Goal: Task Accomplishment & Management: Manage account settings

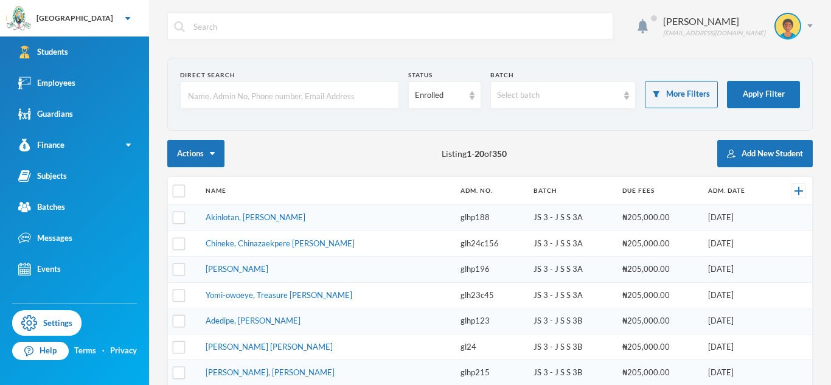
click at [341, 96] on input "text" at bounding box center [290, 95] width 206 height 27
type input "olamide"
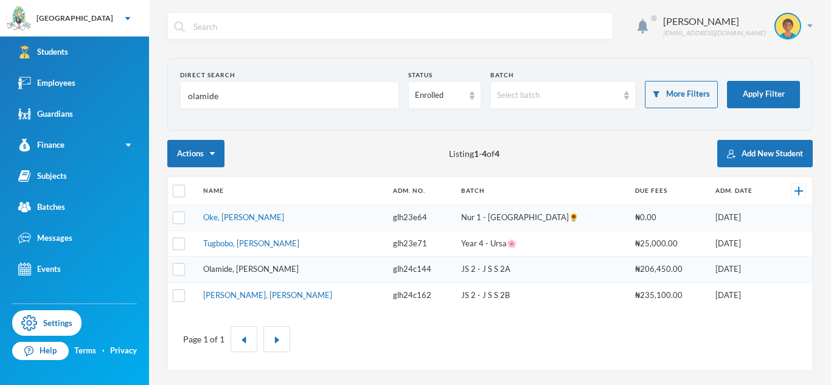
click at [279, 268] on link "Olamide, [PERSON_NAME]" at bounding box center [251, 269] width 96 height 10
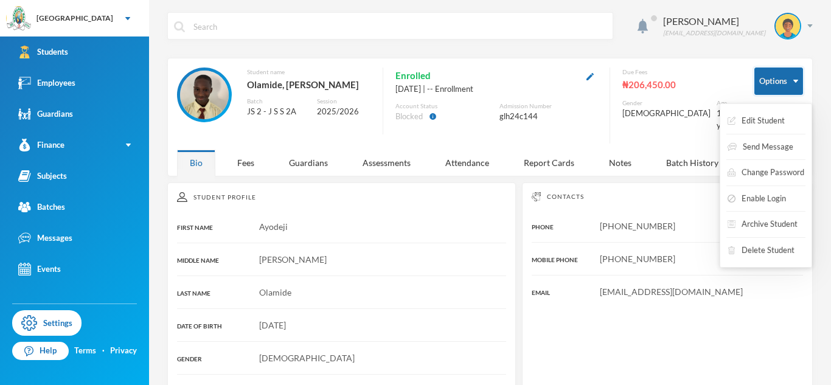
click at [768, 78] on button "Options" at bounding box center [778, 81] width 49 height 27
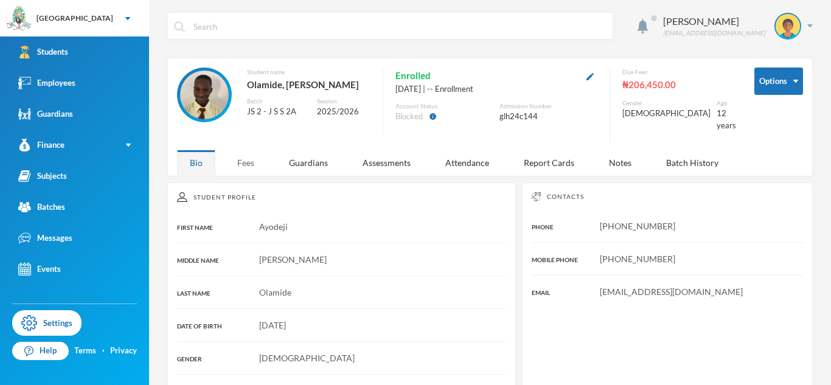
click at [249, 154] on div "Fees" at bounding box center [245, 163] width 43 height 26
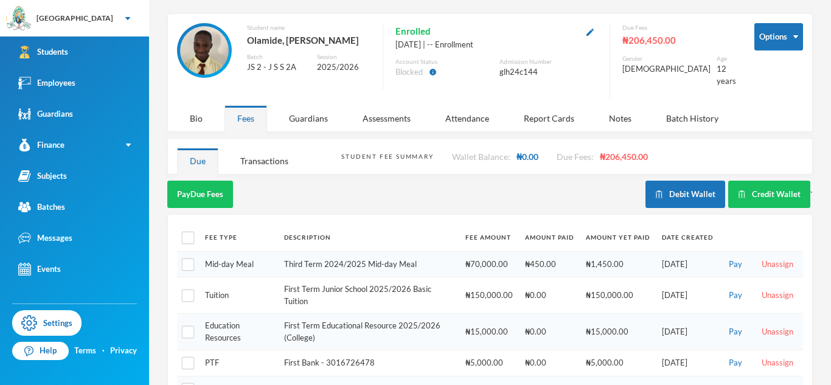
scroll to position [47, 0]
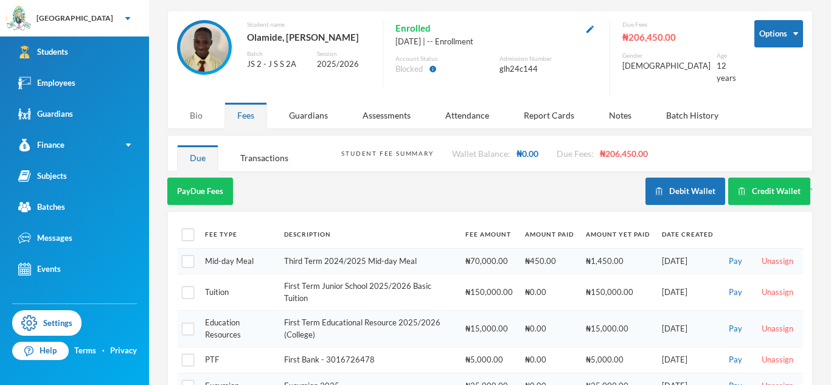
click at [200, 114] on div "Bio" at bounding box center [196, 115] width 38 height 26
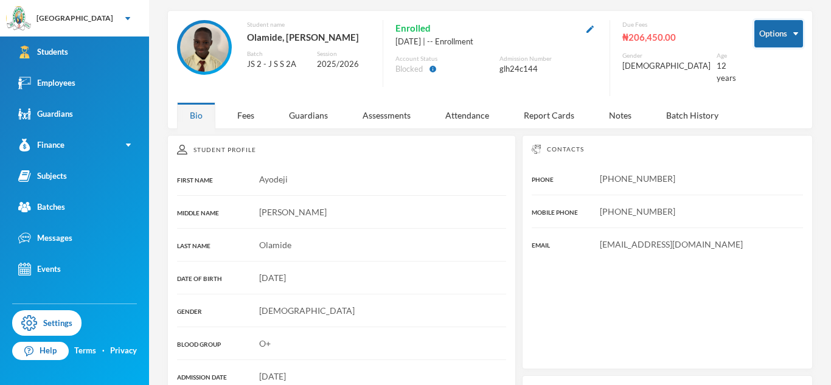
click at [781, 43] on button "Options" at bounding box center [778, 33] width 49 height 27
click at [250, 106] on div "Fees" at bounding box center [245, 115] width 43 height 26
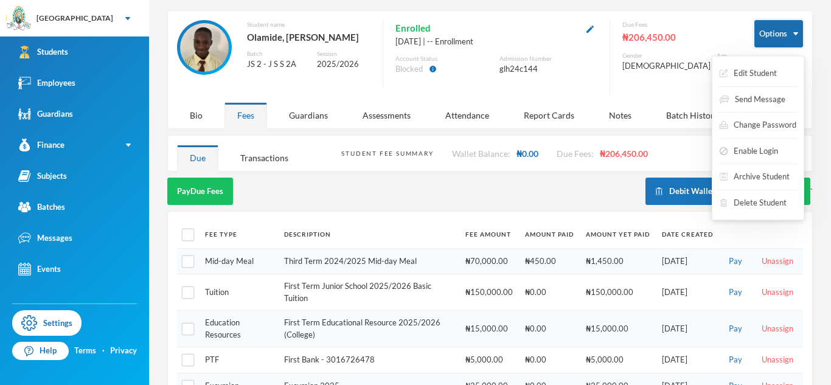
click at [773, 44] on button "Options" at bounding box center [778, 33] width 49 height 27
click at [759, 173] on button "Archive Student" at bounding box center [754, 177] width 72 height 22
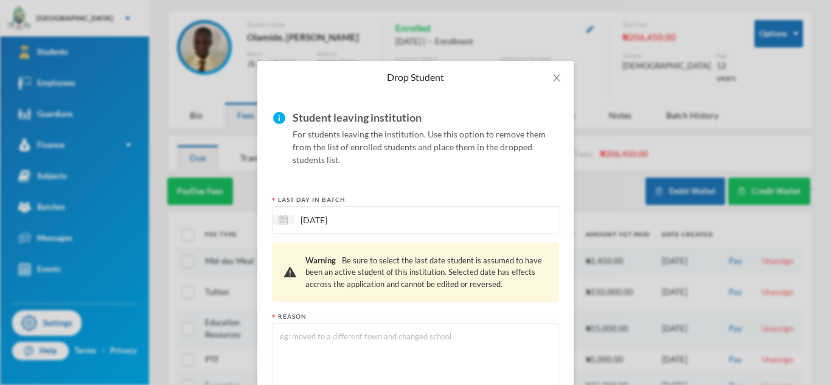
click at [332, 342] on textarea at bounding box center [416, 363] width 274 height 66
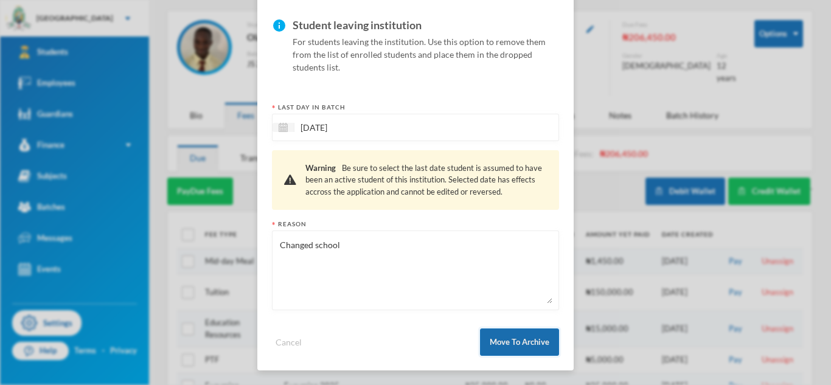
type textarea "Changed school"
click at [522, 347] on button "Move To Archive" at bounding box center [519, 341] width 79 height 27
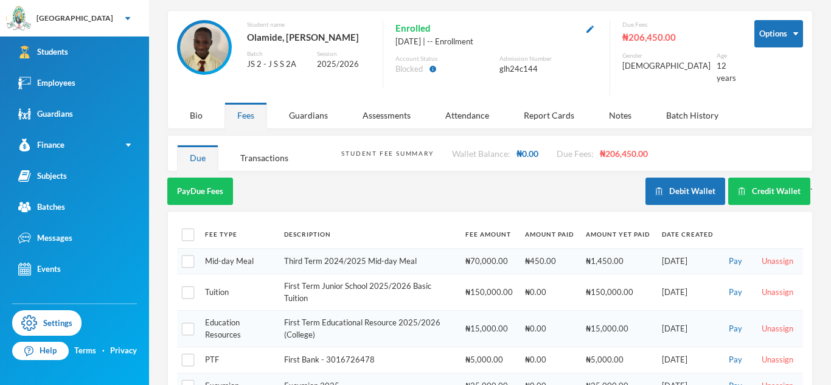
scroll to position [32, 0]
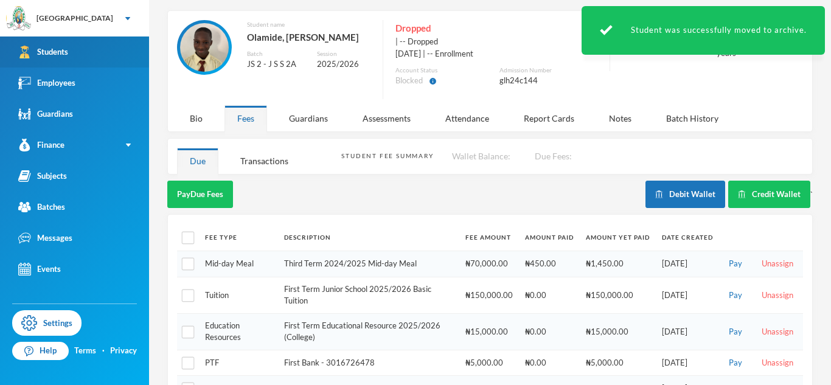
click at [106, 58] on link "Students" at bounding box center [74, 51] width 149 height 31
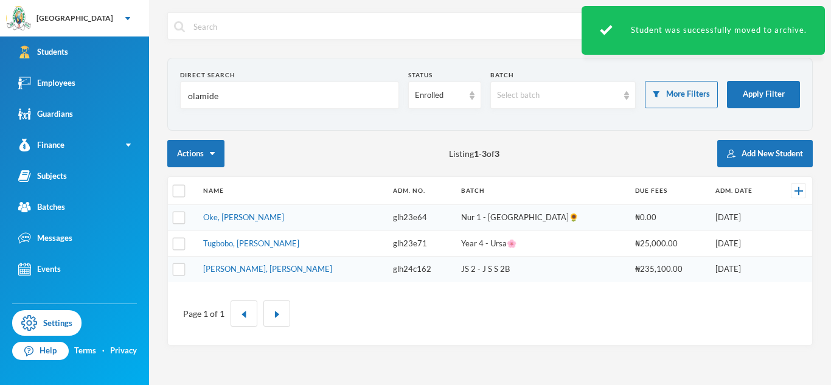
click at [208, 95] on input "olamide" at bounding box center [290, 95] width 206 height 27
type input "e"
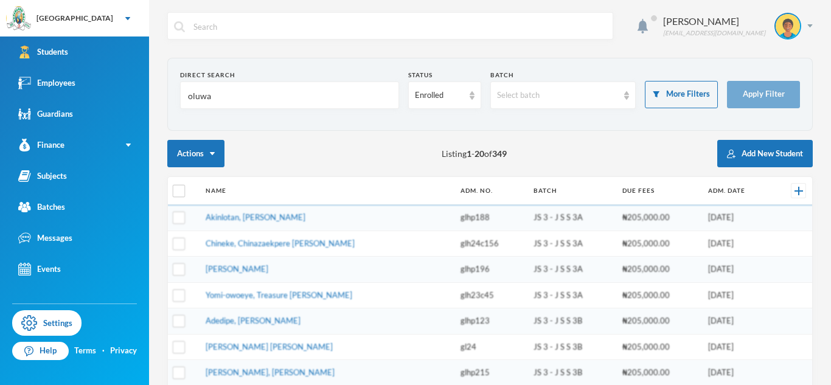
type input "oluwas"
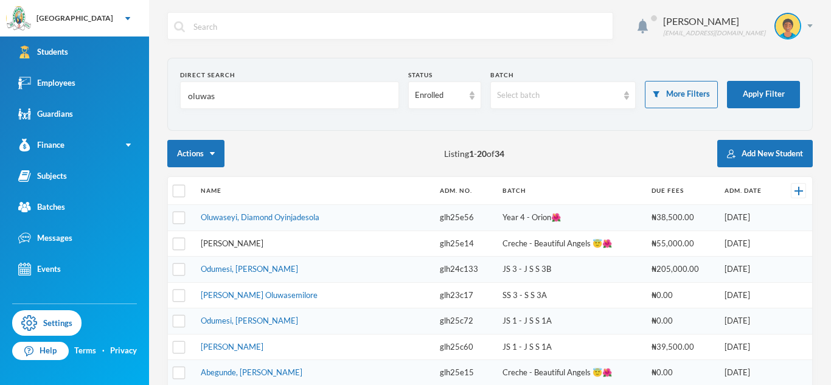
click at [263, 246] on link "[PERSON_NAME]" at bounding box center [232, 243] width 63 height 10
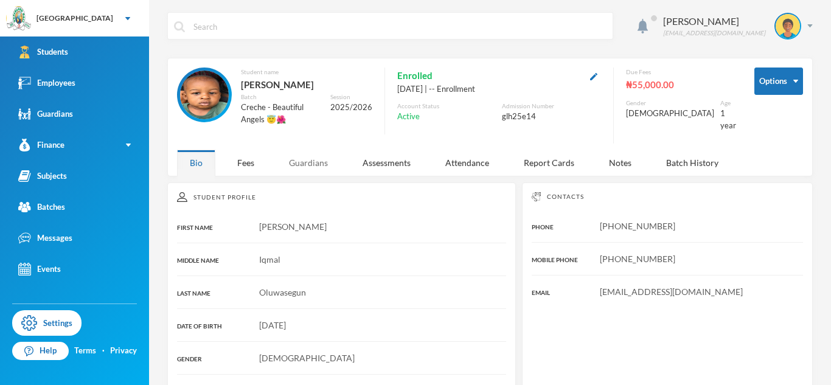
click at [298, 160] on div "Guardians" at bounding box center [308, 163] width 64 height 26
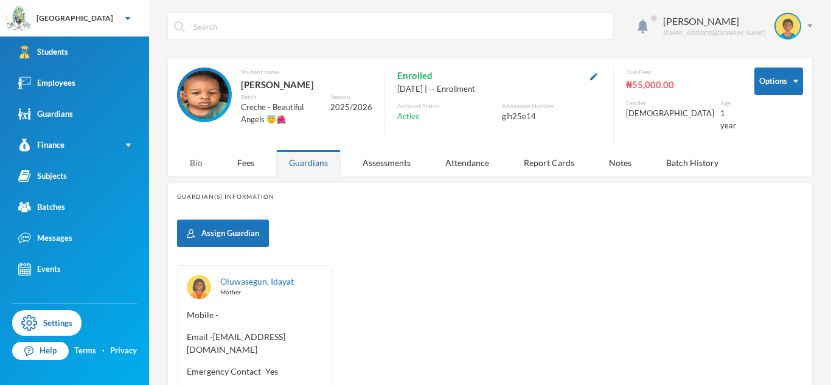
click at [186, 159] on div "Bio" at bounding box center [196, 163] width 38 height 26
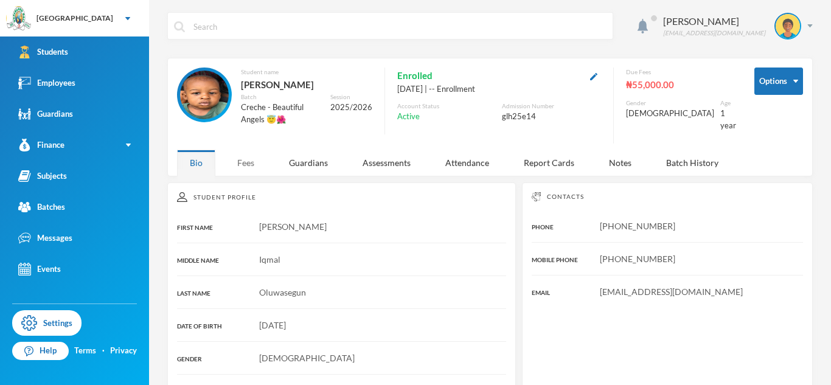
click at [253, 161] on div "Fees" at bounding box center [245, 163] width 43 height 26
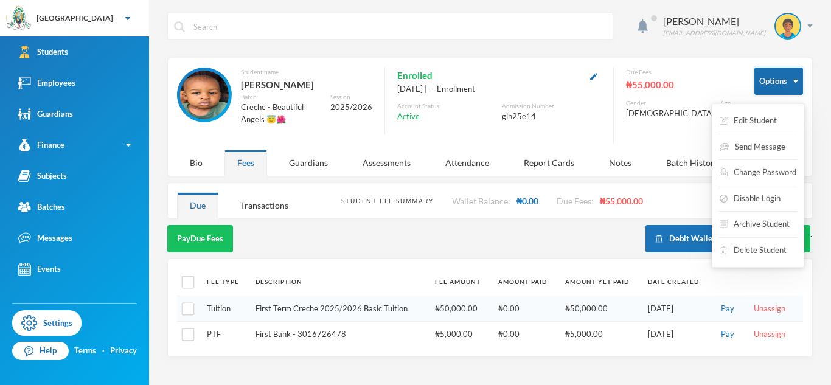
click at [783, 87] on button "Options" at bounding box center [778, 81] width 49 height 27
click at [779, 221] on button "Archive Student" at bounding box center [754, 225] width 72 height 22
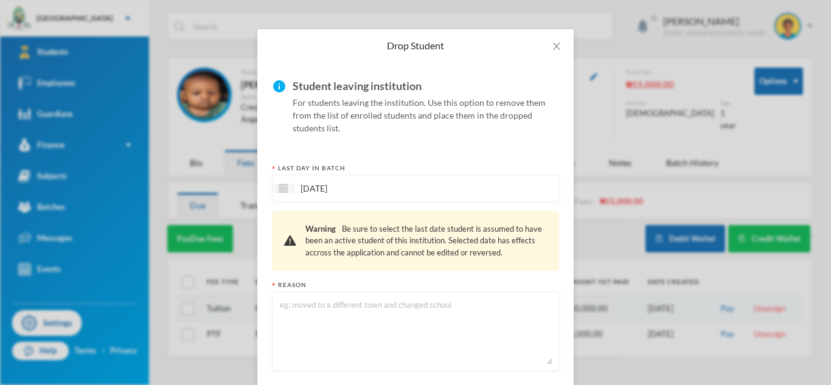
click at [448, 304] on textarea at bounding box center [416, 331] width 274 height 66
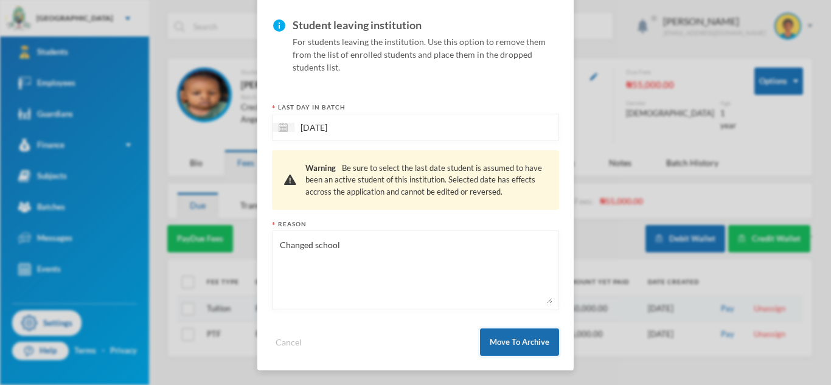
type textarea "Changed school"
click at [513, 342] on button "Move To Archive" at bounding box center [519, 341] width 79 height 27
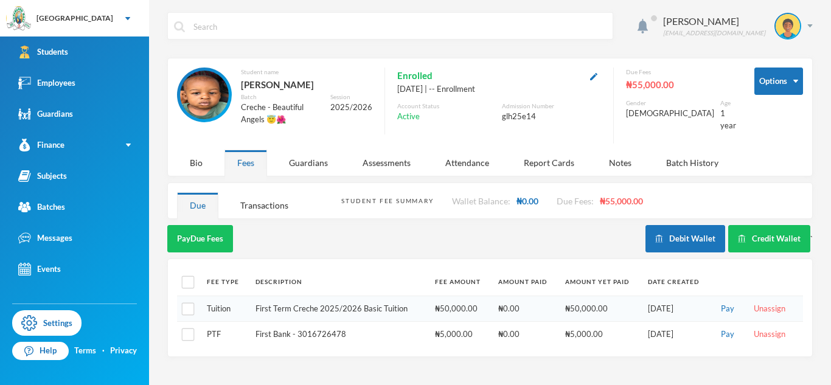
scroll to position [32, 0]
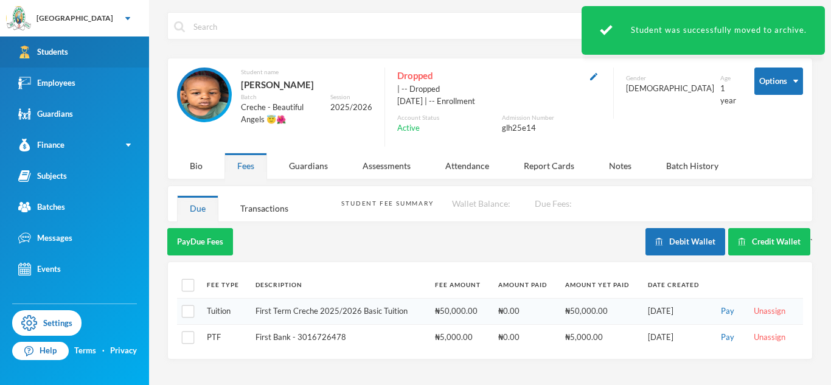
click at [113, 64] on link "Students" at bounding box center [74, 51] width 149 height 31
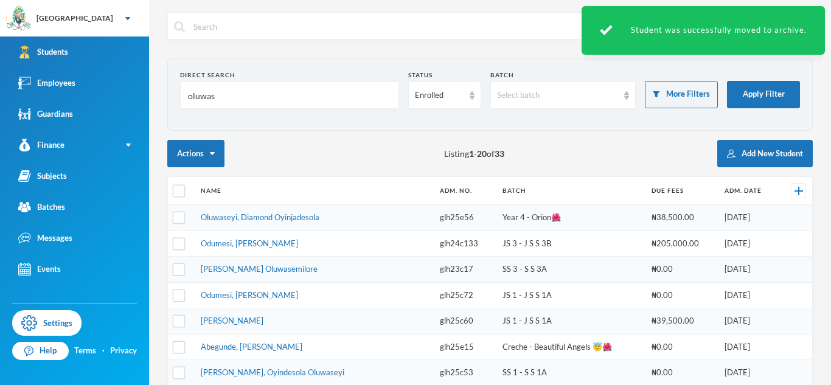
click at [211, 99] on input "oluwas" at bounding box center [290, 95] width 206 height 27
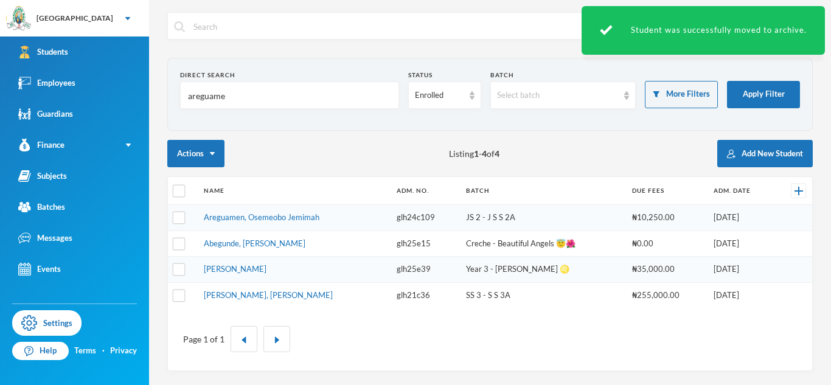
type input "areguamen"
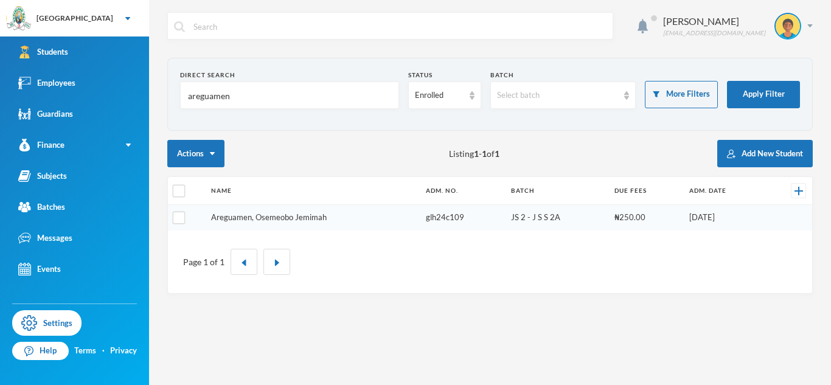
click at [265, 219] on link "Areguamen, Osemeobo Jemimah" at bounding box center [269, 217] width 116 height 10
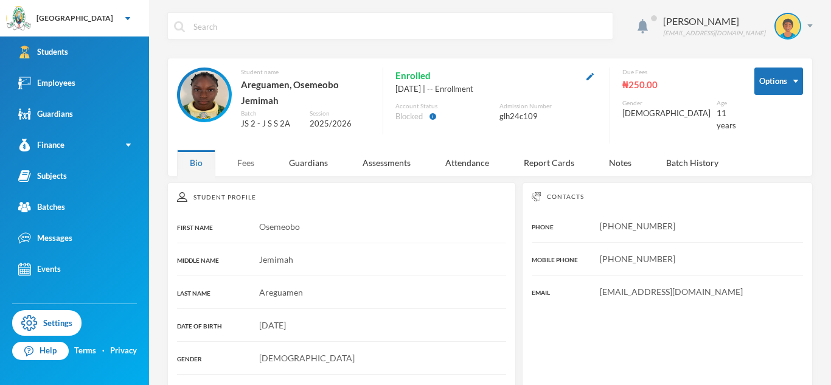
click at [242, 155] on div "Fees" at bounding box center [245, 163] width 43 height 26
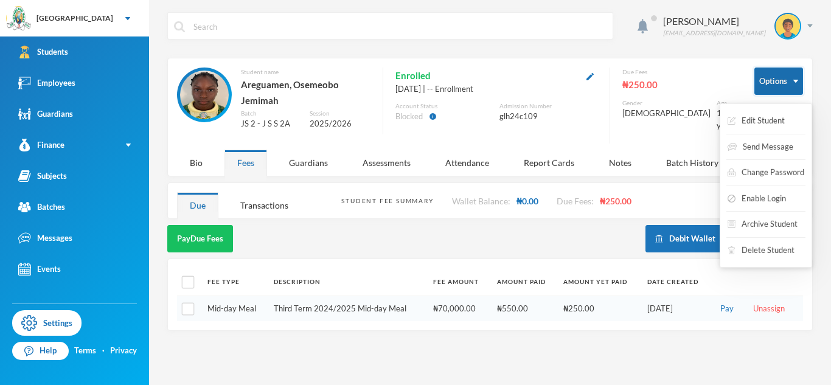
click at [793, 89] on button "Options" at bounding box center [778, 81] width 49 height 27
click at [777, 229] on button "Archive Student" at bounding box center [762, 225] width 72 height 22
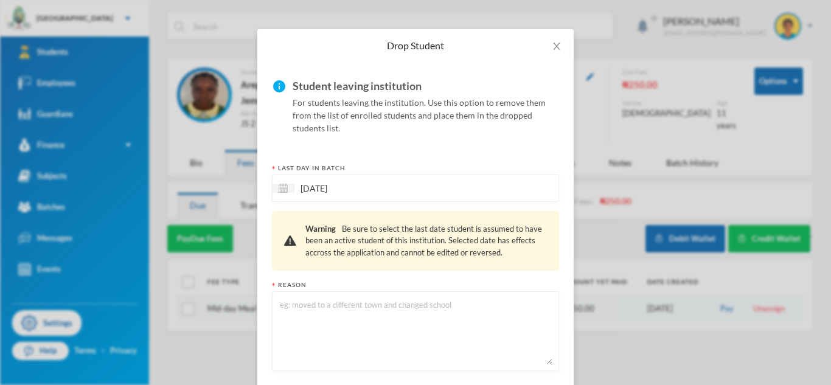
click at [374, 312] on textarea at bounding box center [416, 331] width 274 height 66
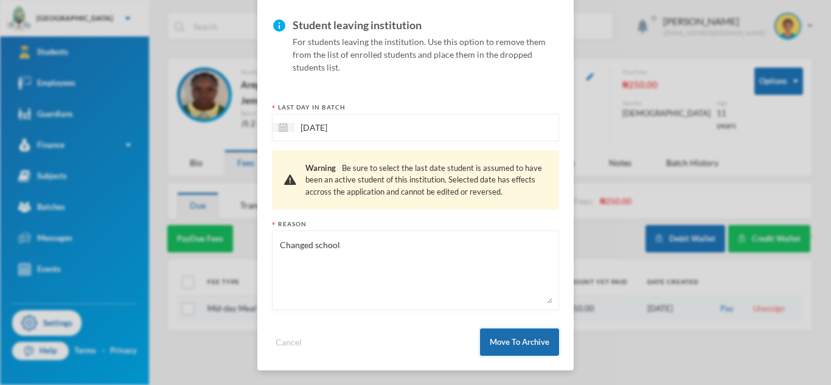
type textarea "Changed school"
click at [498, 342] on button "Move To Archive" at bounding box center [519, 341] width 79 height 27
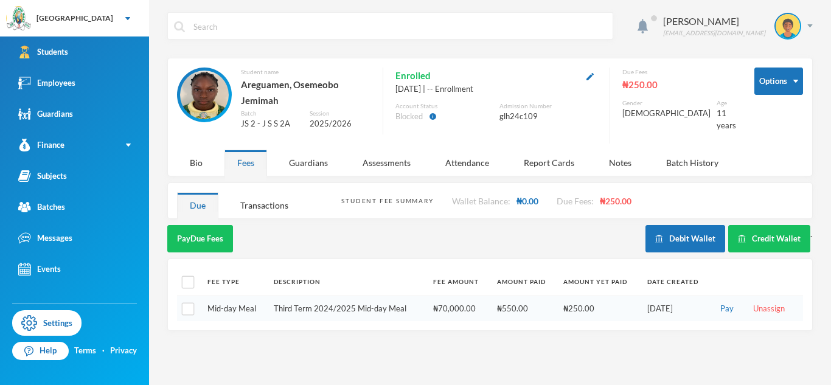
scroll to position [32, 0]
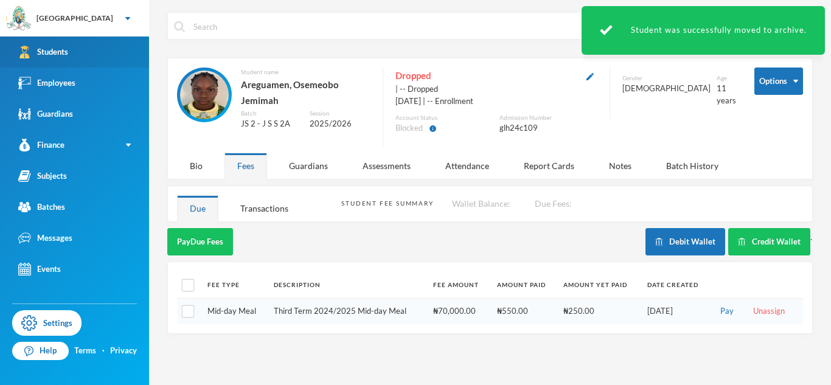
click at [133, 49] on link "Students" at bounding box center [74, 51] width 149 height 31
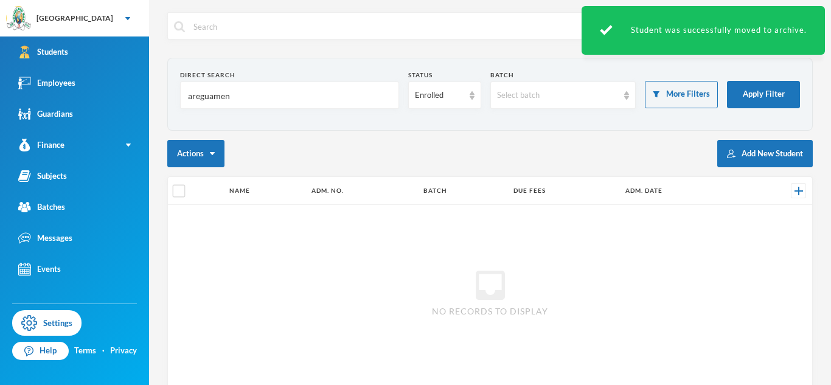
click at [211, 96] on input "areguamen" at bounding box center [290, 95] width 206 height 27
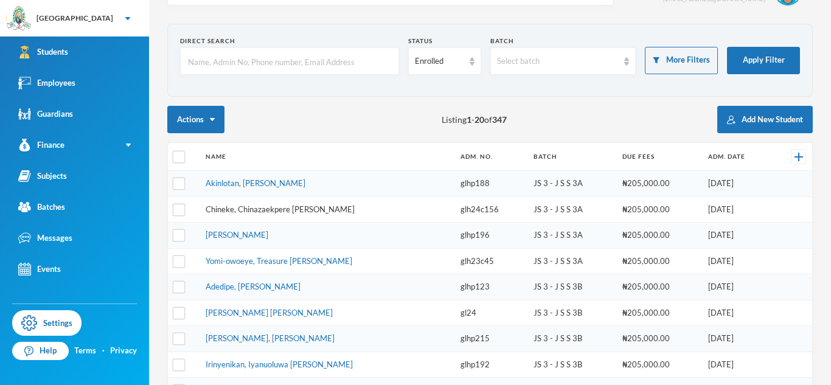
scroll to position [38, 0]
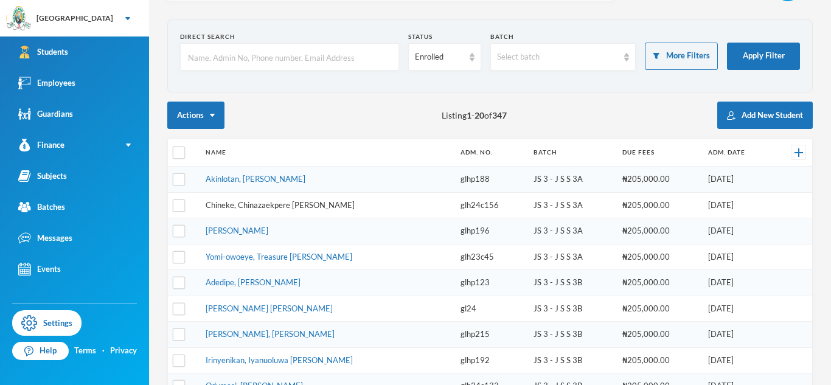
click at [260, 207] on link "Chineke, Chinazaekpere [PERSON_NAME]" at bounding box center [280, 205] width 149 height 10
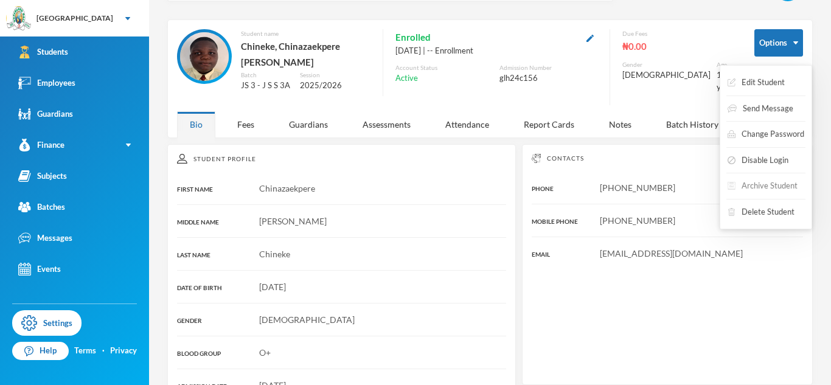
click at [747, 182] on button "Archive Student" at bounding box center [762, 186] width 72 height 22
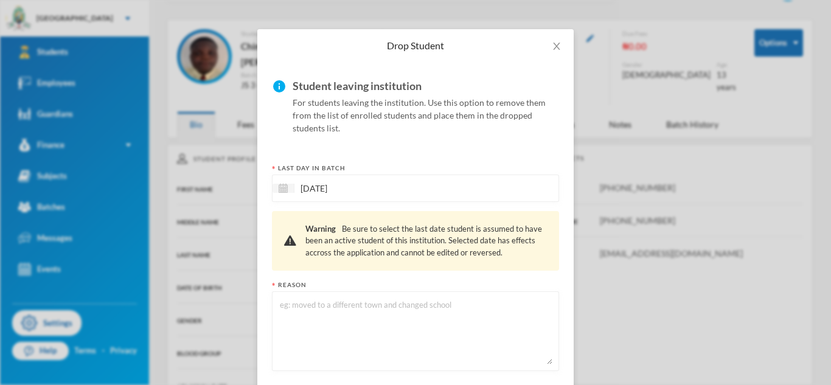
click at [386, 333] on textarea at bounding box center [416, 331] width 274 height 66
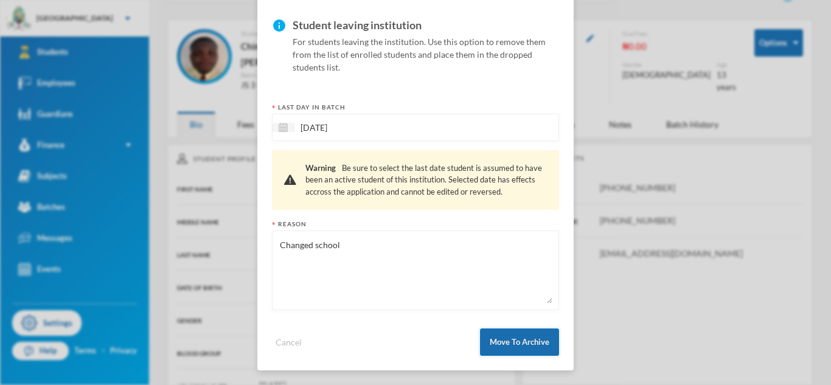
type textarea "Changed school"
click at [506, 341] on button "Move To Archive" at bounding box center [519, 341] width 79 height 27
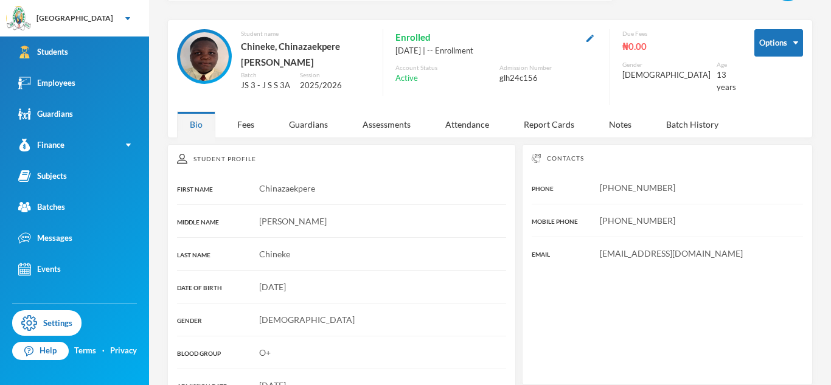
scroll to position [32, 0]
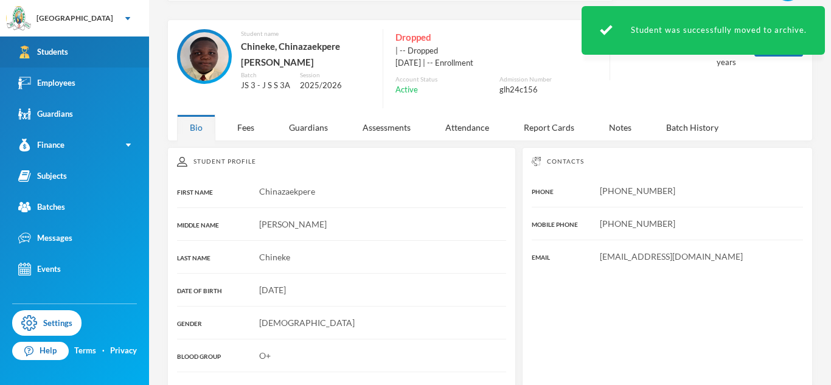
click at [65, 57] on div "Students" at bounding box center [43, 52] width 50 height 13
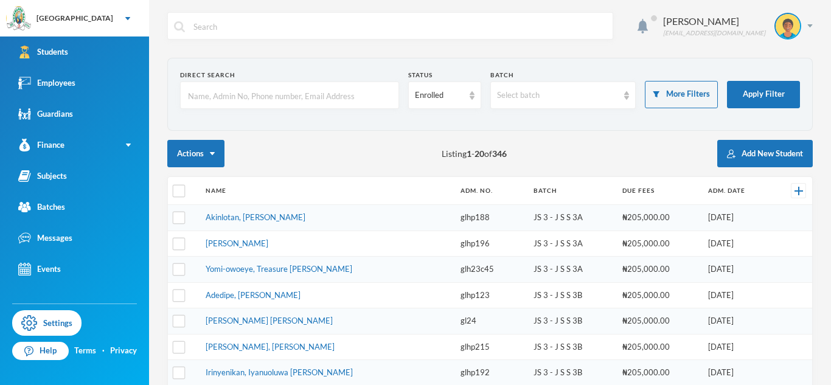
click at [218, 99] on input "text" at bounding box center [290, 95] width 206 height 27
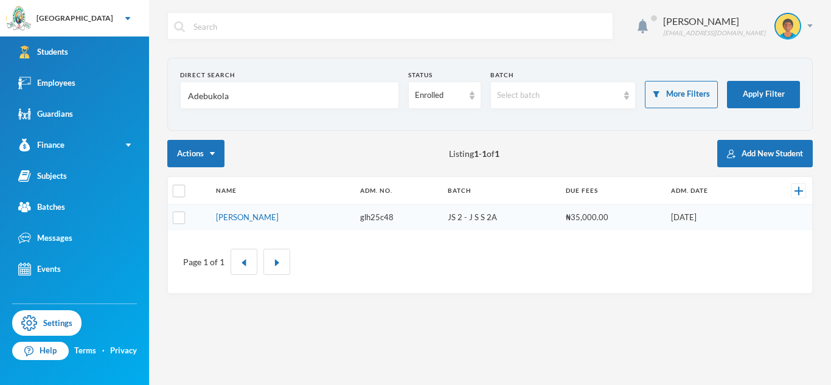
type input "Adebukola"
click at [255, 222] on td "[PERSON_NAME]" at bounding box center [282, 218] width 144 height 26
click at [253, 219] on link "[PERSON_NAME]" at bounding box center [247, 217] width 63 height 10
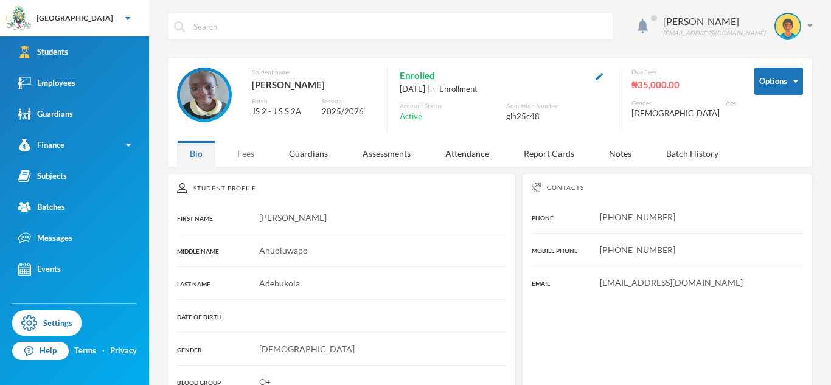
click at [245, 167] on div "Fees" at bounding box center [245, 154] width 43 height 26
